Goal: Task Accomplishment & Management: Manage account settings

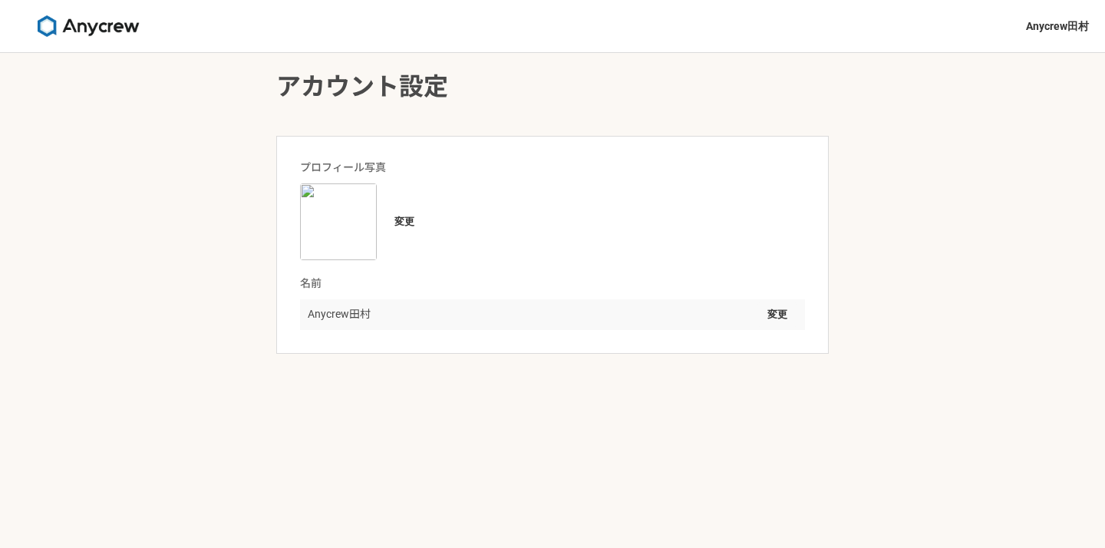
click at [753, 105] on div "アカウント設定 プロフィール写真 変更 名前 Anycrew[PERSON_NAME] 変更" at bounding box center [552, 210] width 552 height 285
